Goal: Task Accomplishment & Management: Manage account settings

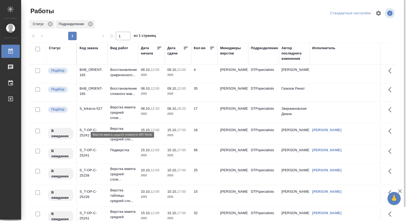
click at [111, 116] on p "Верстка макета средней слож..." at bounding box center [122, 113] width 25 height 16
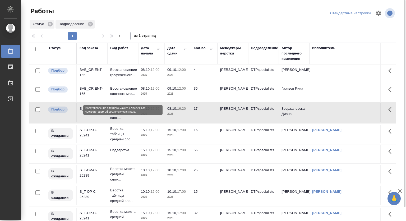
click at [113, 92] on p "Восстановление сложного мак..." at bounding box center [122, 91] width 25 height 11
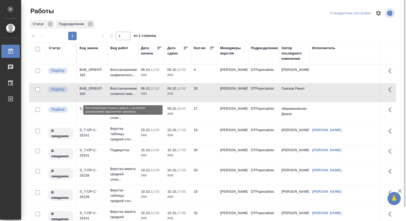
click at [113, 92] on p "Восстановление сложного мак..." at bounding box center [122, 91] width 25 height 11
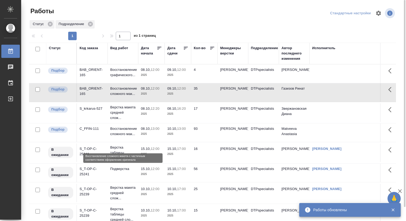
click at [127, 137] on p "Восстановление сложного мак..." at bounding box center [122, 131] width 25 height 11
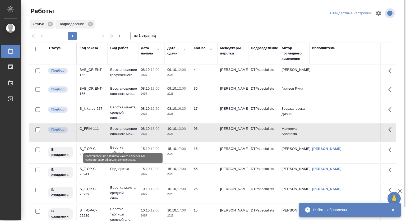
click at [127, 137] on p "Восстановление сложного мак..." at bounding box center [122, 131] width 25 height 11
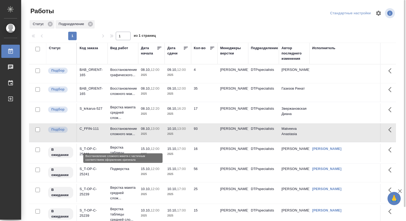
click at [119, 137] on p "Восстановление сложного мак..." at bounding box center [122, 131] width 25 height 11
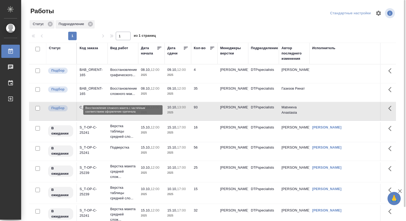
click at [126, 92] on p "Восстановление сложного мак..." at bounding box center [122, 91] width 25 height 11
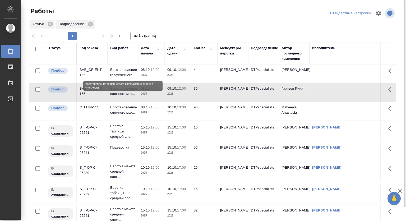
click at [128, 69] on p "Восстановление графического..." at bounding box center [122, 72] width 25 height 11
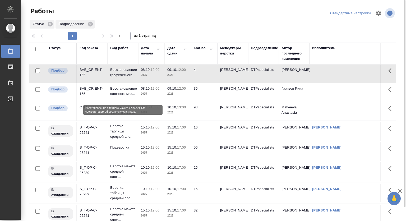
click at [128, 94] on p "Восстановление сложного мак..." at bounding box center [122, 91] width 25 height 11
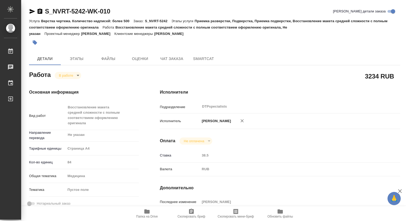
click at [149, 210] on icon "button" at bounding box center [147, 212] width 6 height 6
click at [67, 77] on body "🙏 .cls-1 fill:#fff; AWATERA Kovtun Svetlana Работы 0 Чаты График Выйти S_NVRT-5…" at bounding box center [203, 110] width 406 height 221
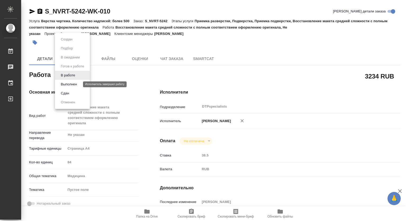
click at [66, 85] on button "Выполнен" at bounding box center [68, 85] width 19 height 6
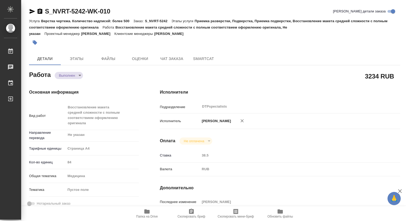
type textarea "x"
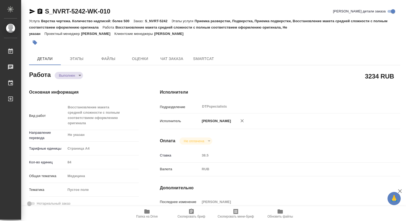
type textarea "x"
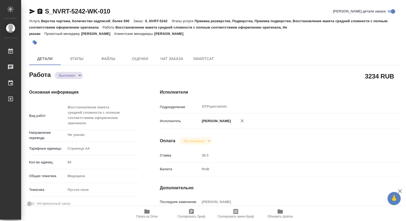
type textarea "x"
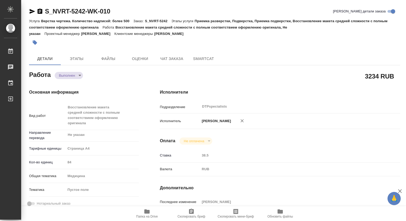
type textarea "x"
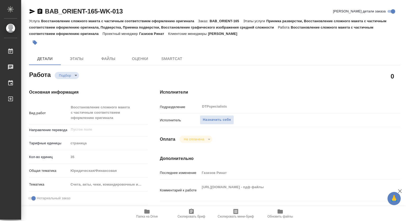
type textarea "x"
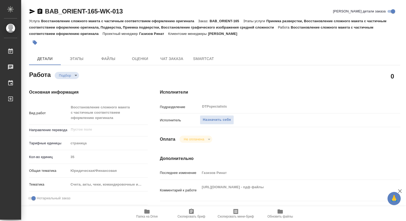
type textarea "x"
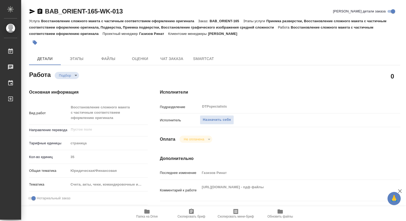
scroll to position [26, 0]
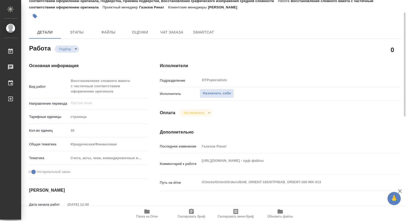
click at [146, 215] on span "Папка на Drive" at bounding box center [147, 217] width 22 height 4
type textarea "x"
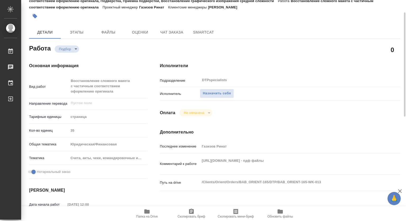
type textarea "x"
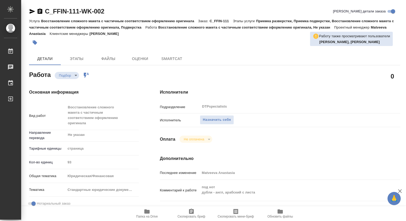
type textarea "x"
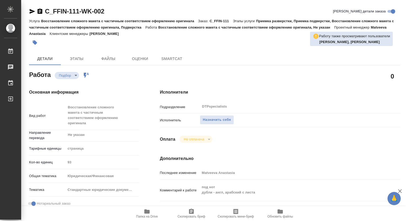
type textarea "x"
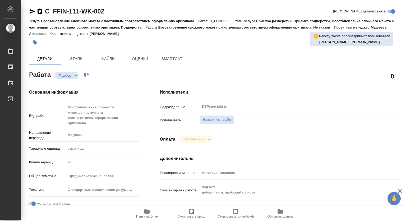
type textarea "x"
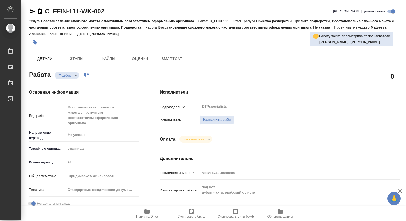
type textarea "x"
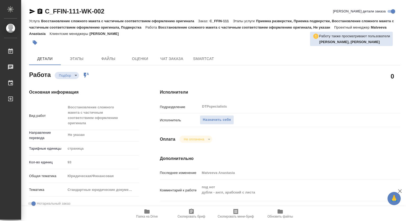
type textarea "x"
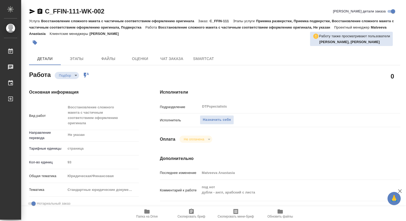
type textarea "x"
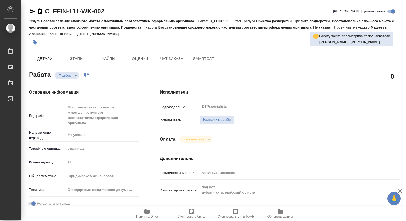
click at [148, 212] on icon "button" at bounding box center [146, 212] width 5 height 4
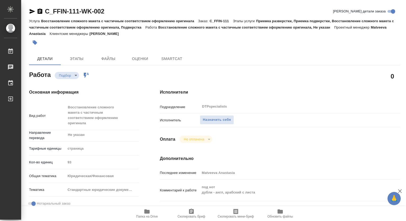
type textarea "x"
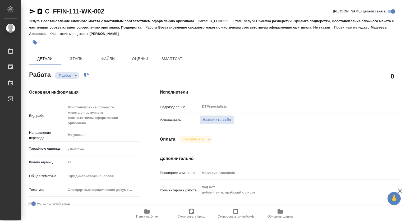
type textarea "x"
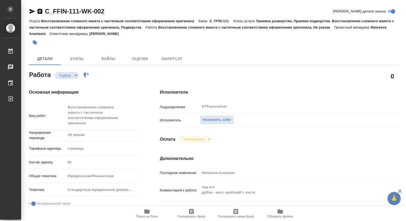
type textarea "x"
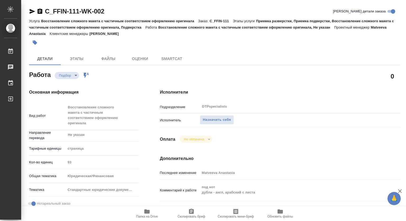
type textarea "x"
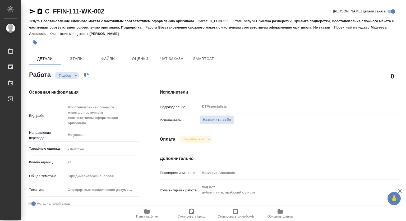
type textarea "x"
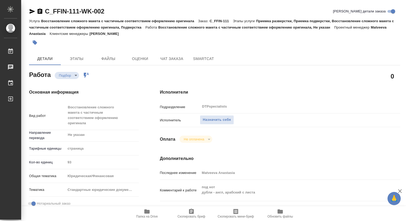
type textarea "x"
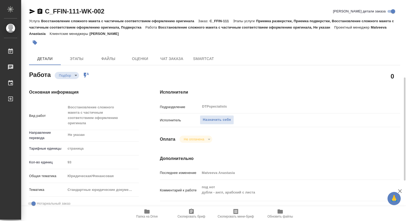
scroll to position [79, 0]
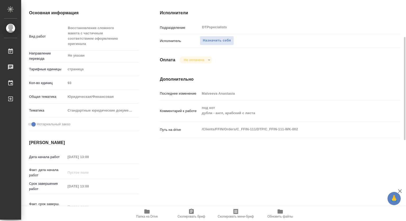
click at [145, 215] on span "Папка на Drive" at bounding box center [147, 217] width 22 height 4
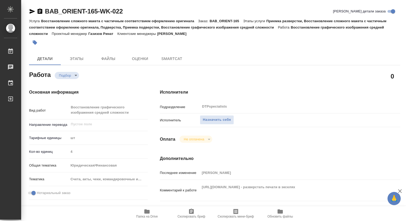
type textarea "x"
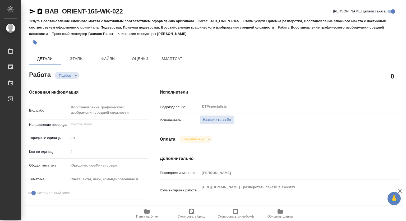
type textarea "x"
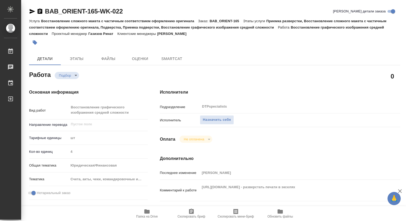
type textarea "x"
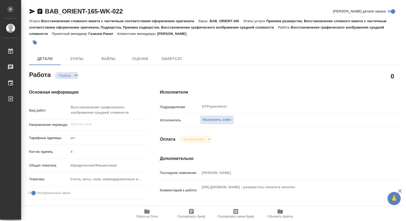
scroll to position [26, 0]
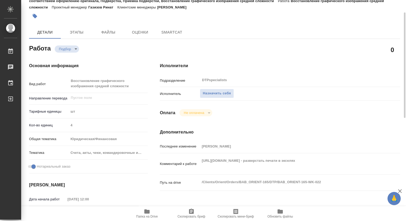
type textarea "x"
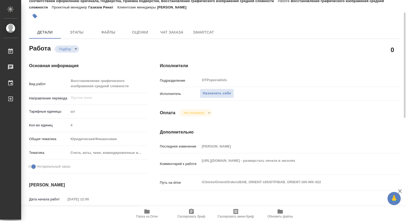
type textarea "x"
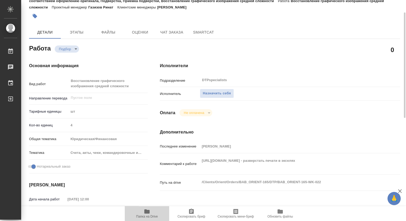
click at [146, 215] on span "Папка на Drive" at bounding box center [147, 217] width 22 height 4
type textarea "x"
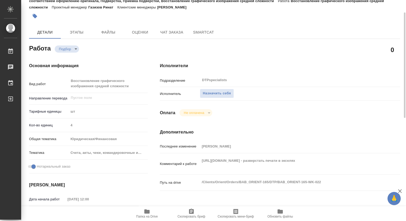
type textarea "x"
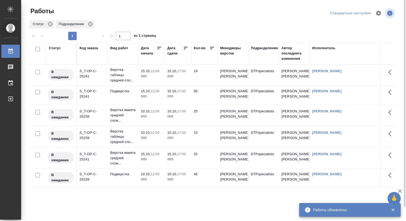
click at [270, 46] on div "Подразделение" at bounding box center [264, 48] width 27 height 5
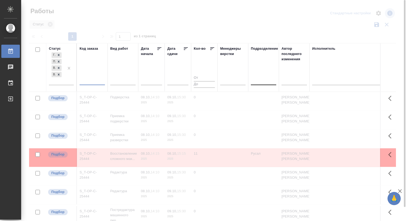
click at [97, 82] on input "text" at bounding box center [92, 82] width 25 height 7
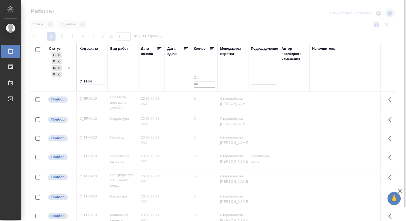
type input "C_FFIN"
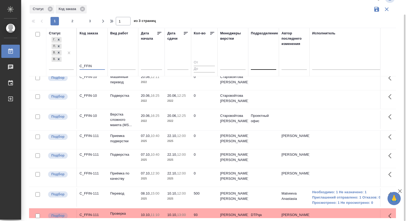
scroll to position [132, 0]
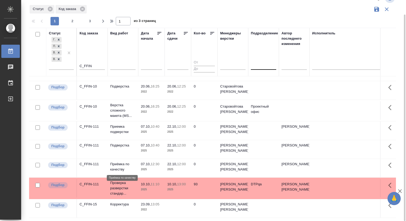
click at [115, 167] on p "Приёмка по качеству" at bounding box center [122, 167] width 25 height 11
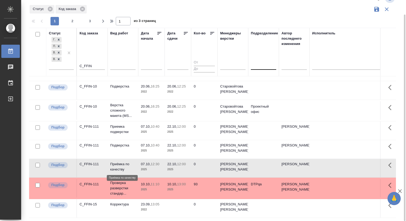
click at [115, 167] on p "Приёмка по качеству" at bounding box center [122, 167] width 25 height 11
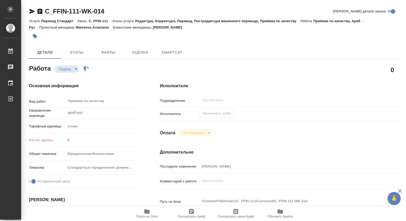
type textarea "x"
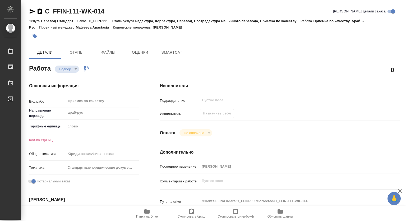
type textarea "x"
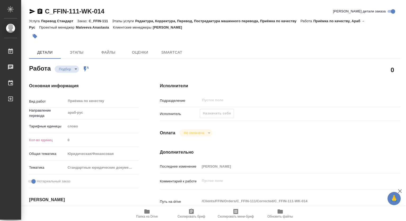
type textarea "x"
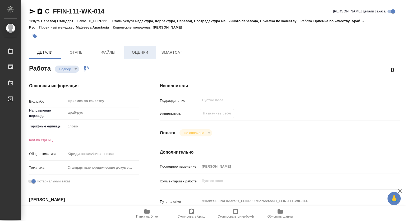
type textarea "x"
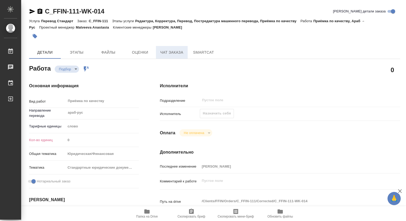
click at [174, 52] on span "Чат заказа" at bounding box center [171, 52] width 25 height 7
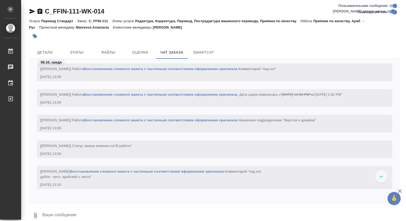
scroll to position [865, 0]
